Goal: Task Accomplishment & Management: Manage account settings

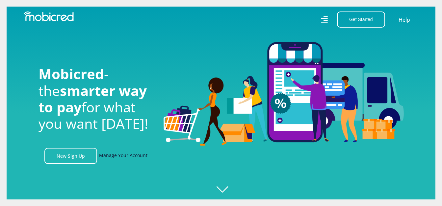
click at [131, 159] on link "Manage Your Account" at bounding box center [123, 156] width 48 height 16
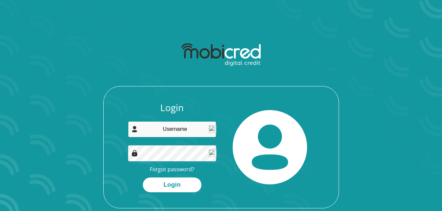
click at [162, 132] on input "email" at bounding box center [172, 129] width 88 height 16
type input "pferreirah@outlook.com"
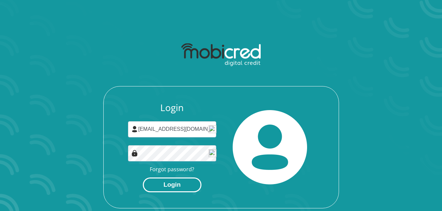
click at [185, 187] on button "Login" at bounding box center [172, 185] width 59 height 15
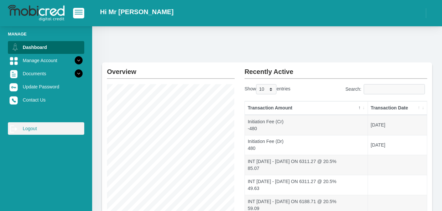
click at [28, 130] on link "log out Logout" at bounding box center [46, 128] width 76 height 13
